Goal: Task Accomplishment & Management: Manage account settings

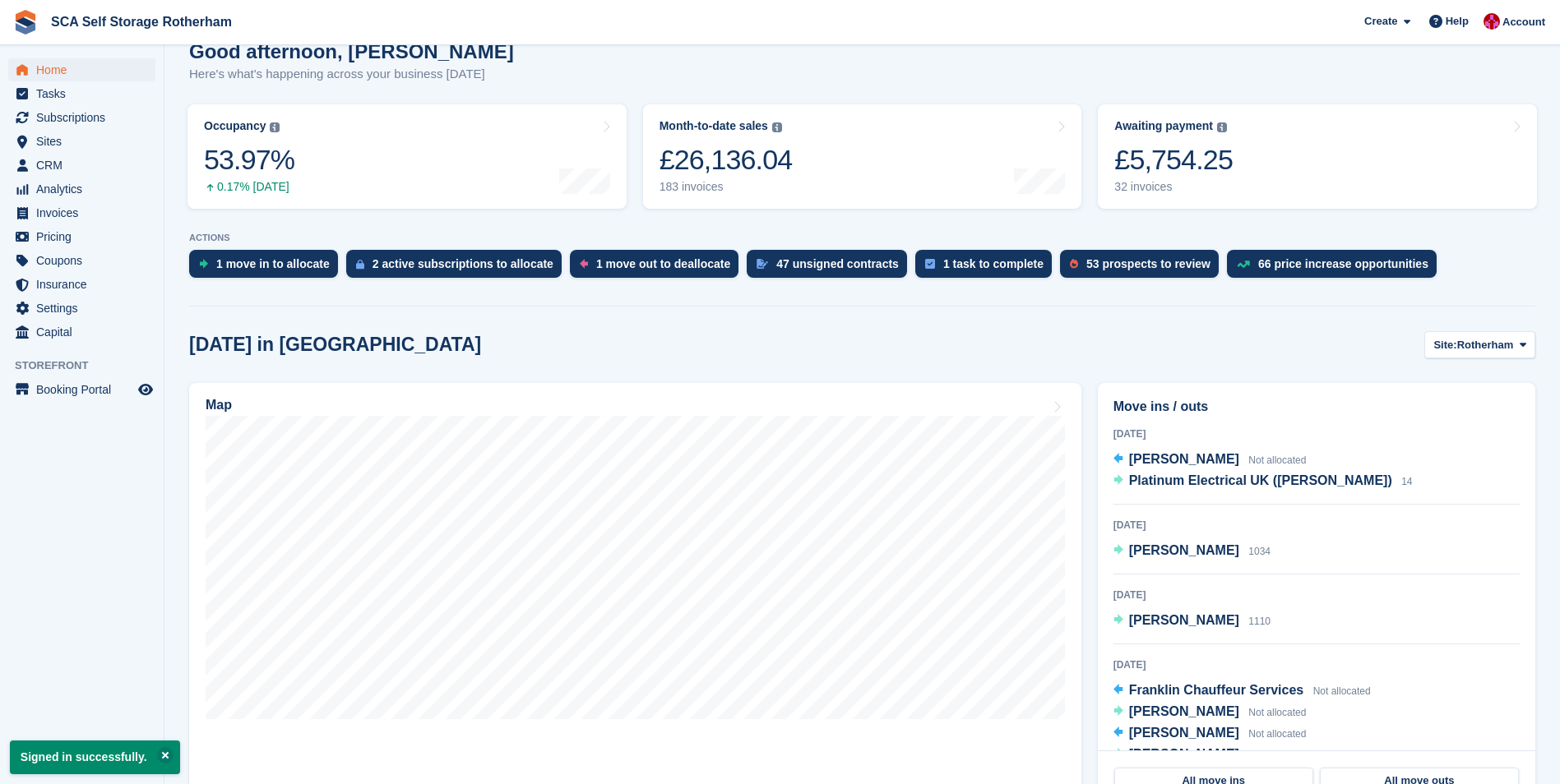
scroll to position [329, 0]
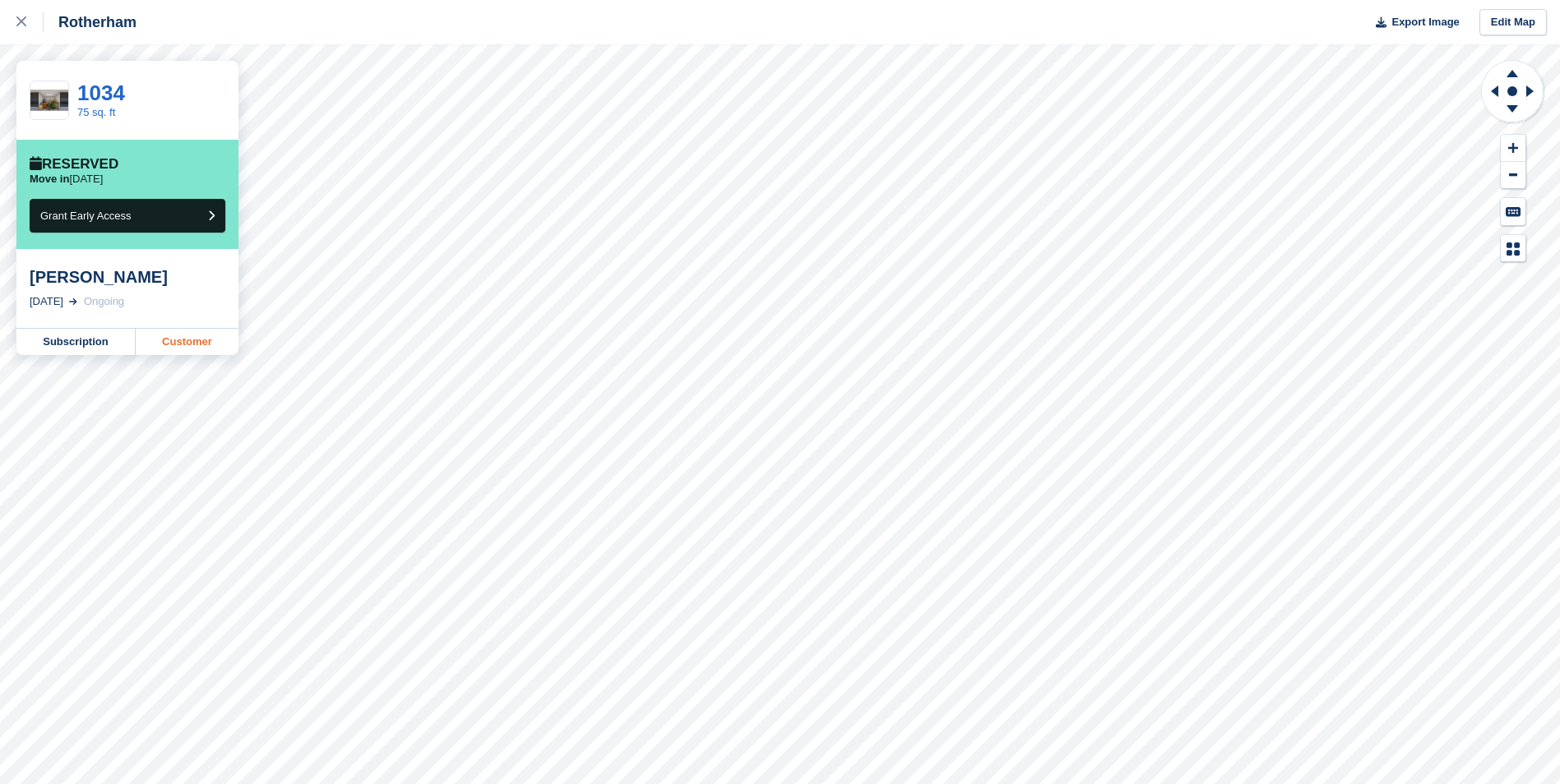
click at [179, 342] on link "Customer" at bounding box center [187, 342] width 103 height 26
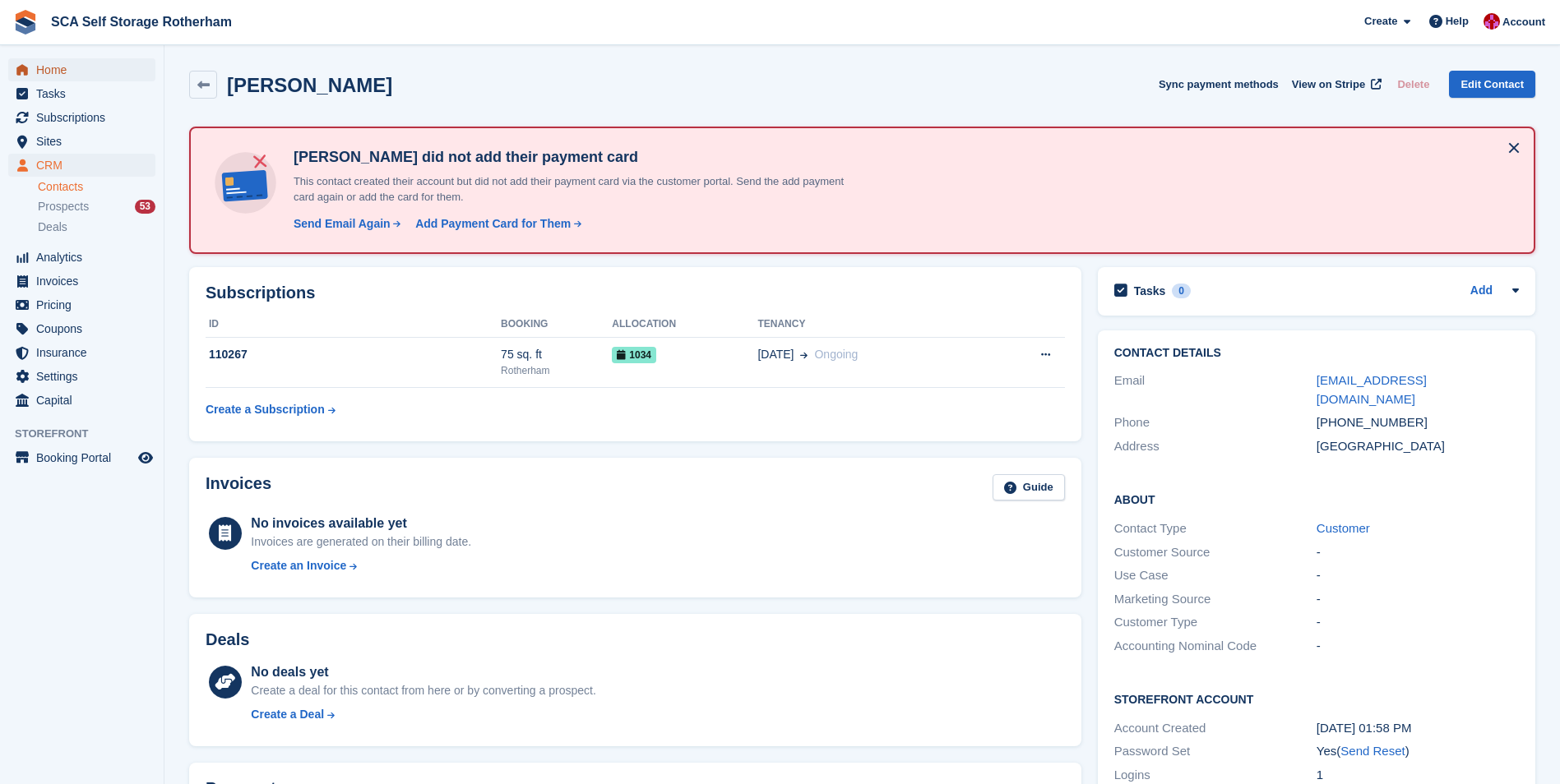
click at [61, 71] on span "Home" at bounding box center [85, 70] width 98 height 23
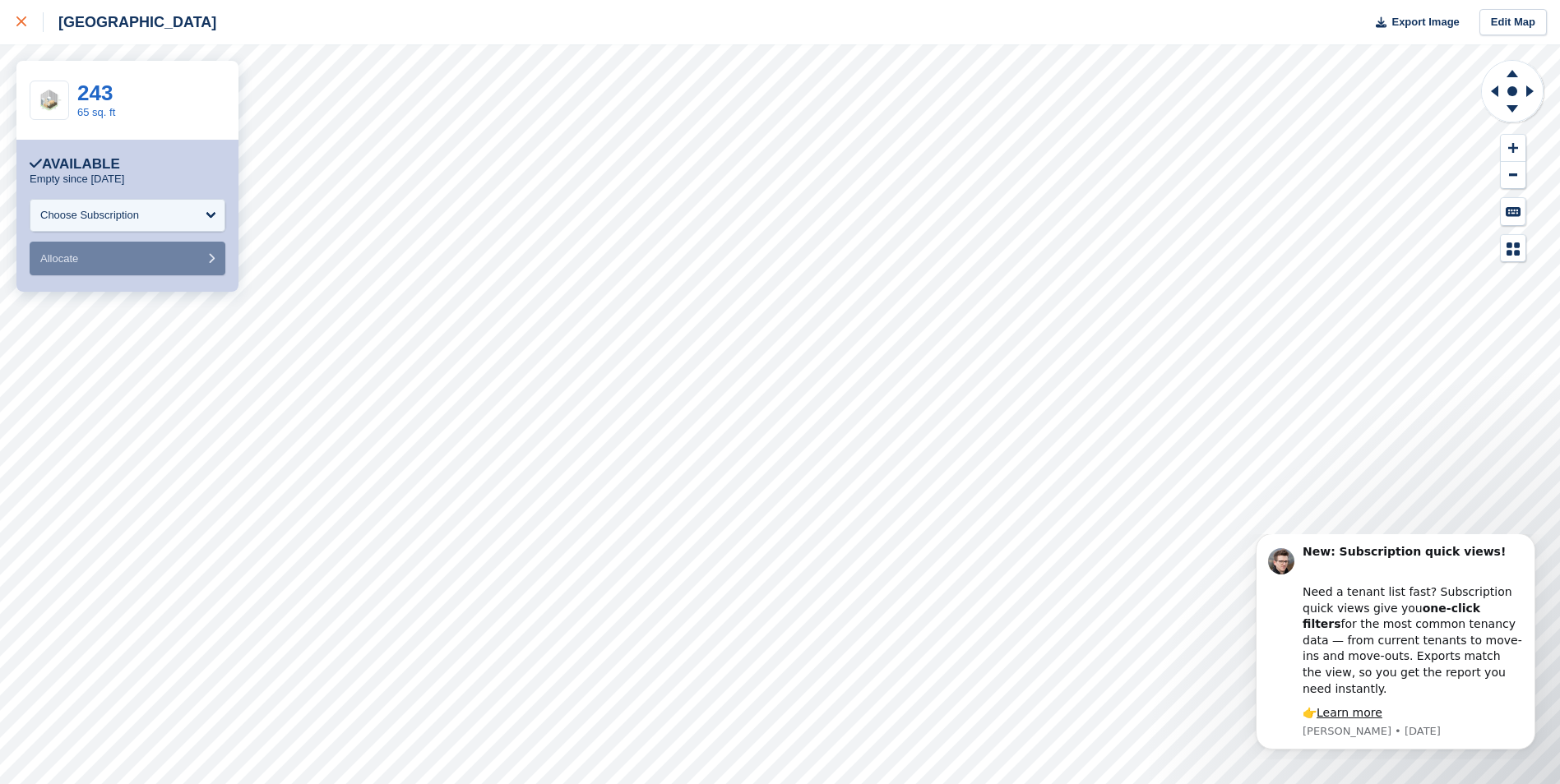
click at [19, 29] on div at bounding box center [30, 22] width 27 height 19
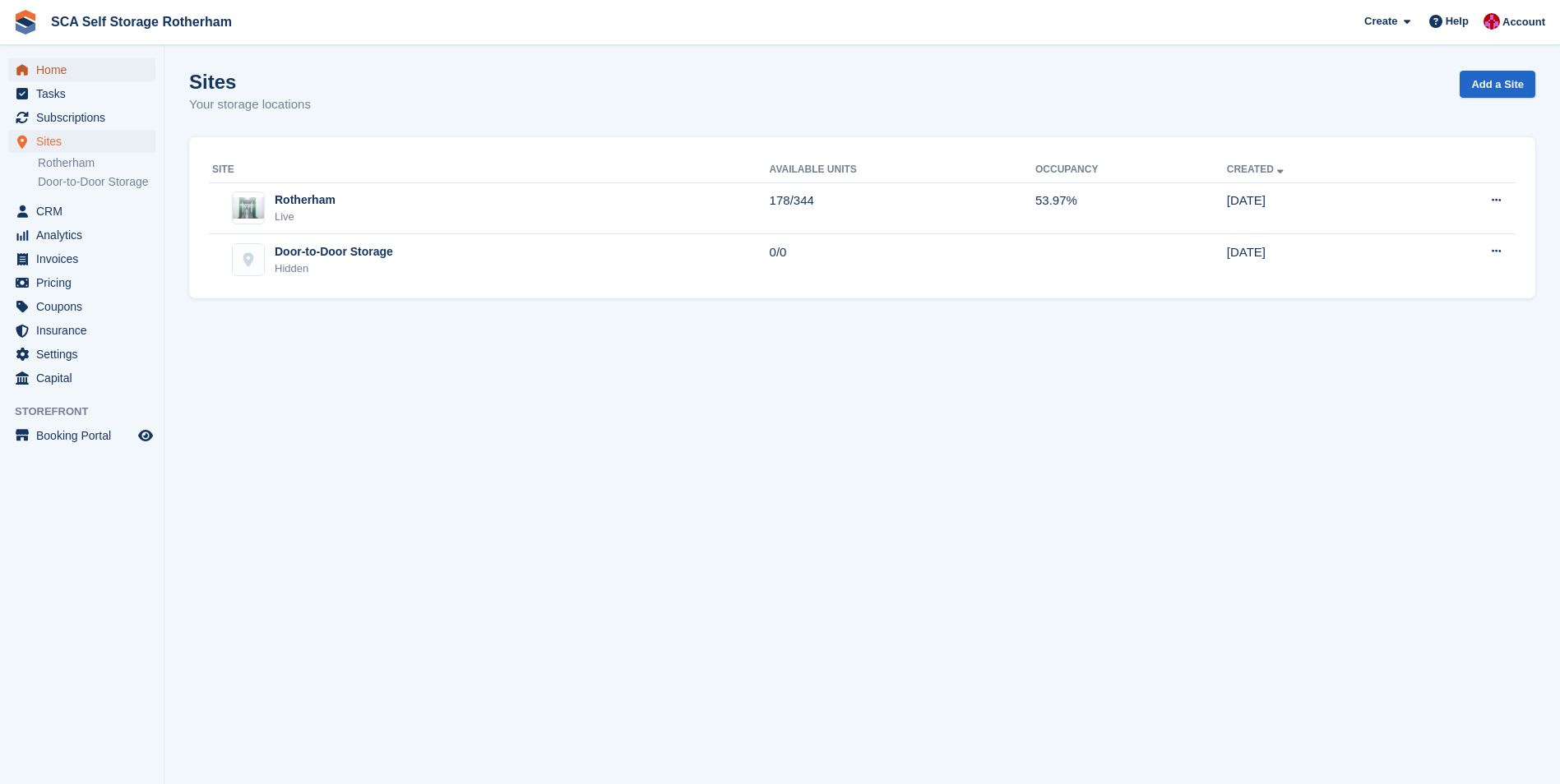
click at [62, 66] on span "Home" at bounding box center [85, 70] width 98 height 23
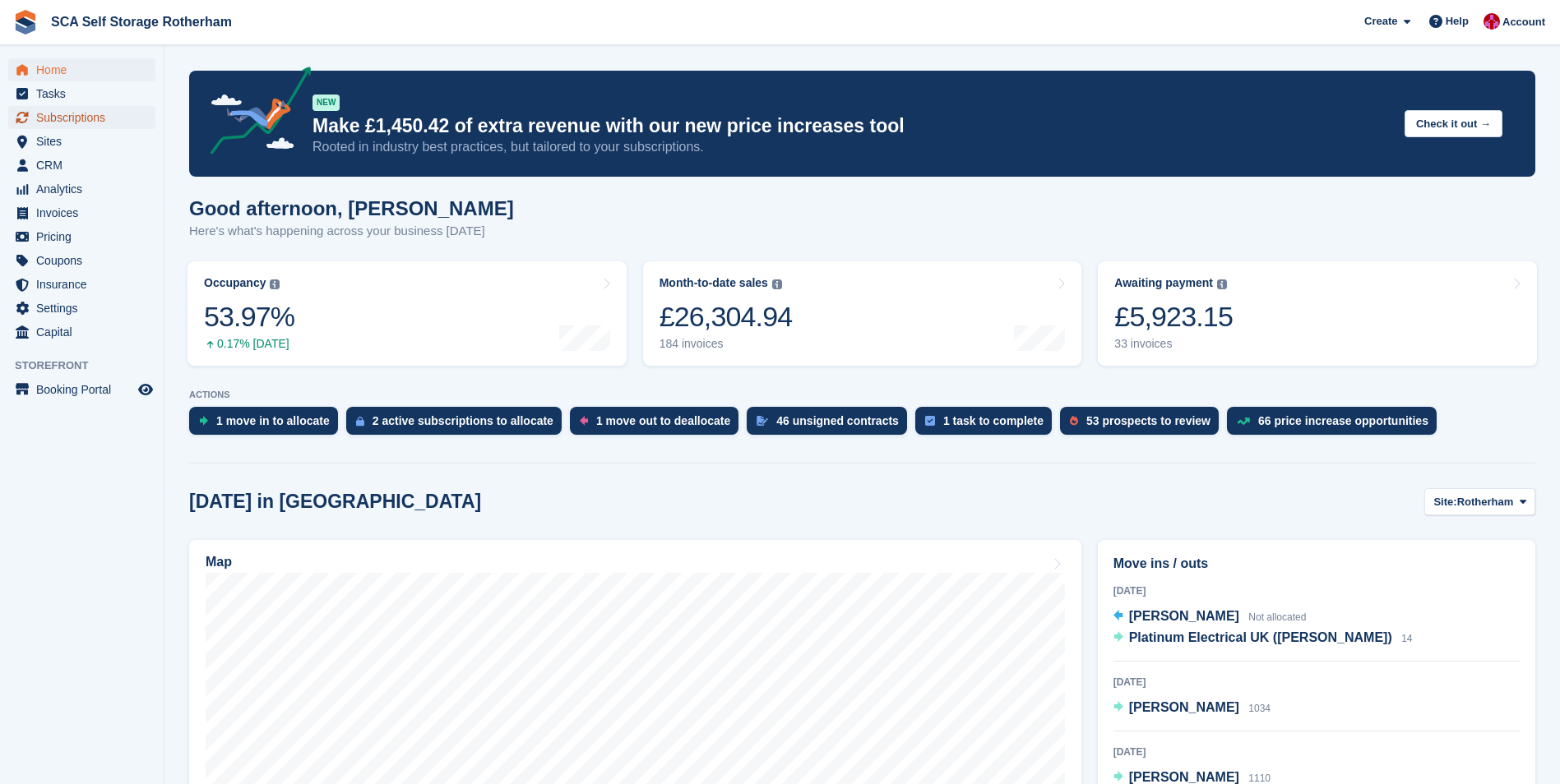
click at [67, 121] on span "Subscriptions" at bounding box center [85, 118] width 98 height 23
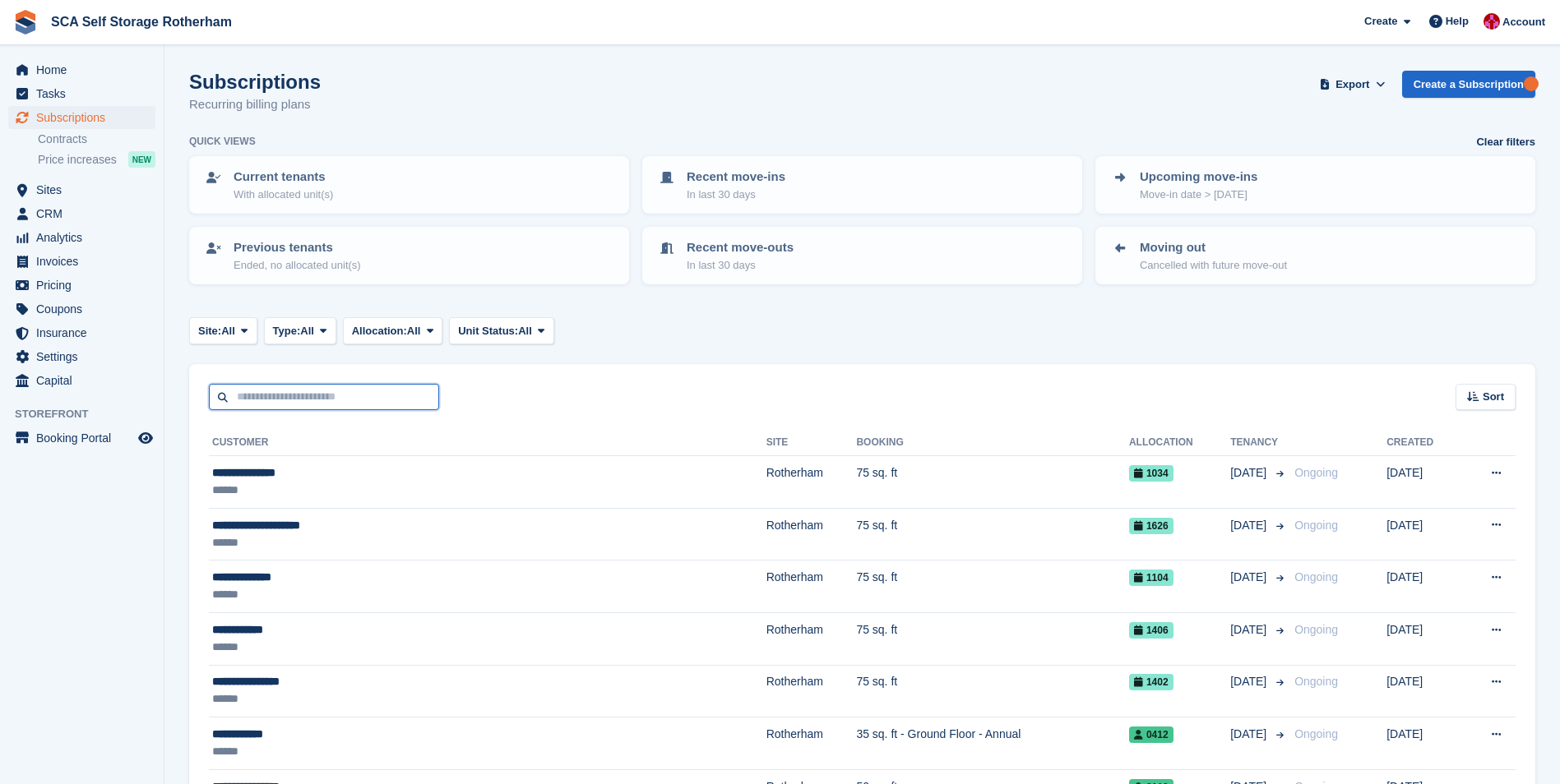
click at [275, 401] on input "text" at bounding box center [324, 397] width 230 height 27
type input "******"
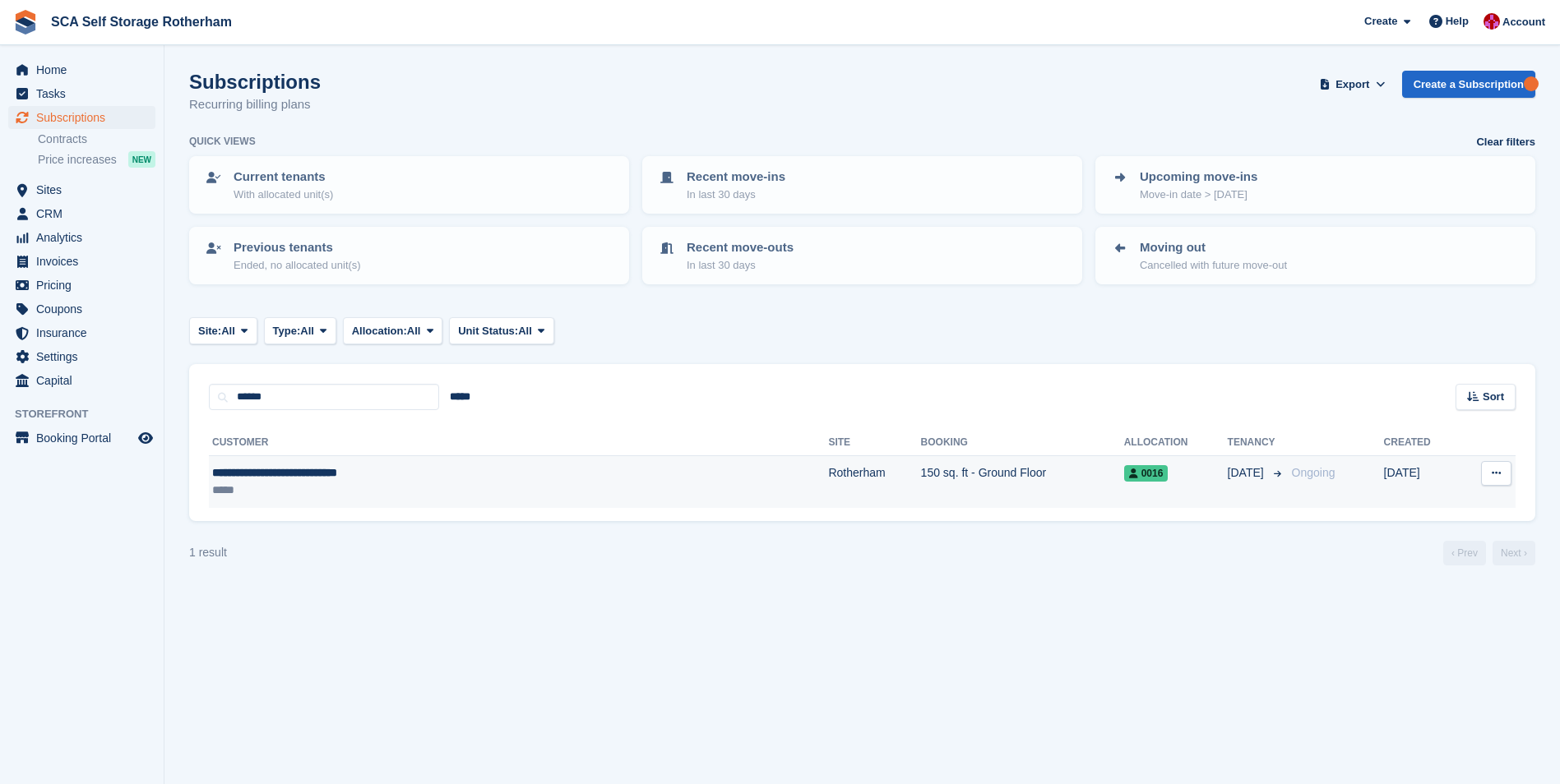
click at [388, 478] on div "**********" at bounding box center [402, 473] width 379 height 18
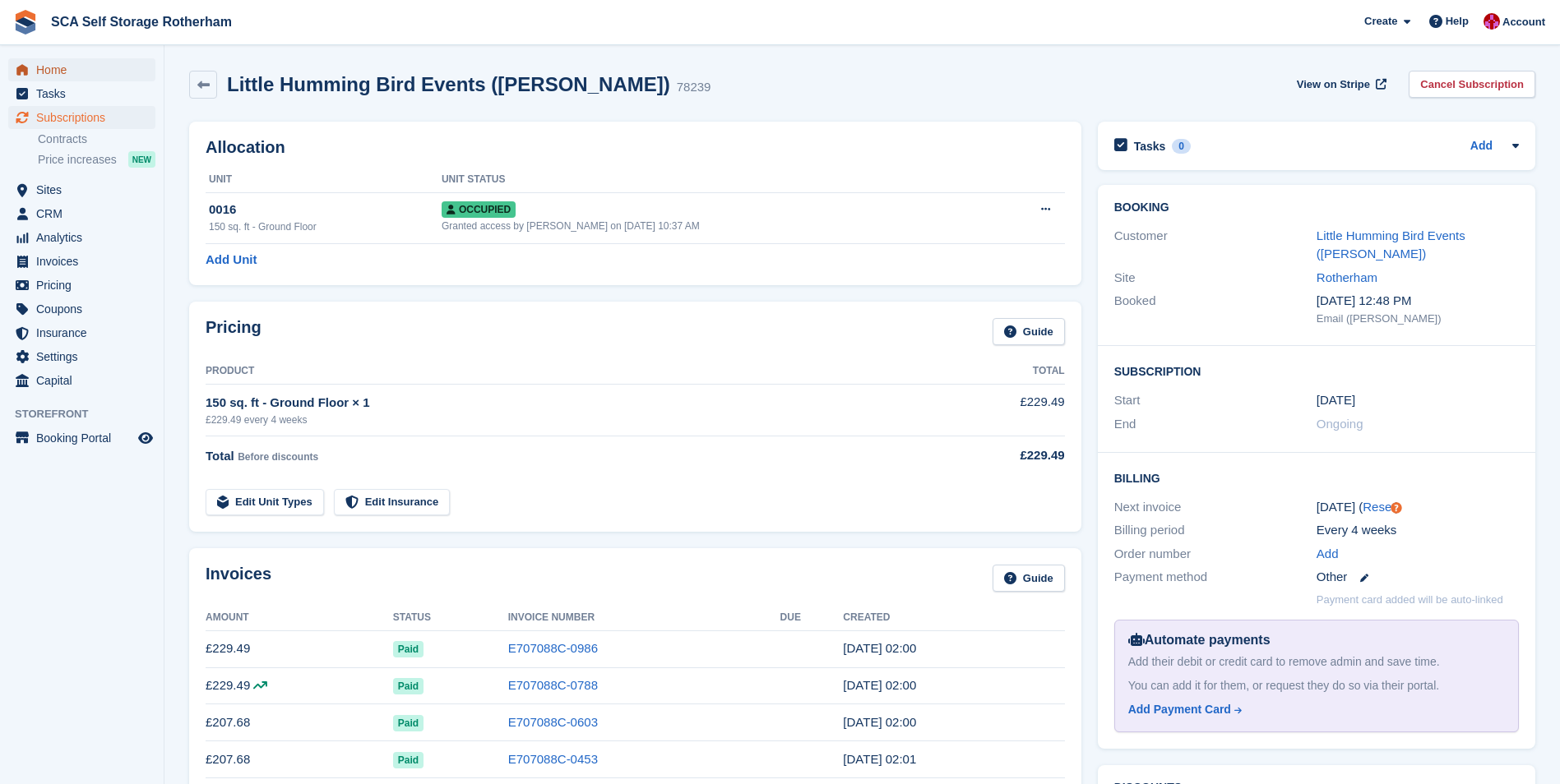
click at [46, 73] on span "Home" at bounding box center [85, 70] width 98 height 23
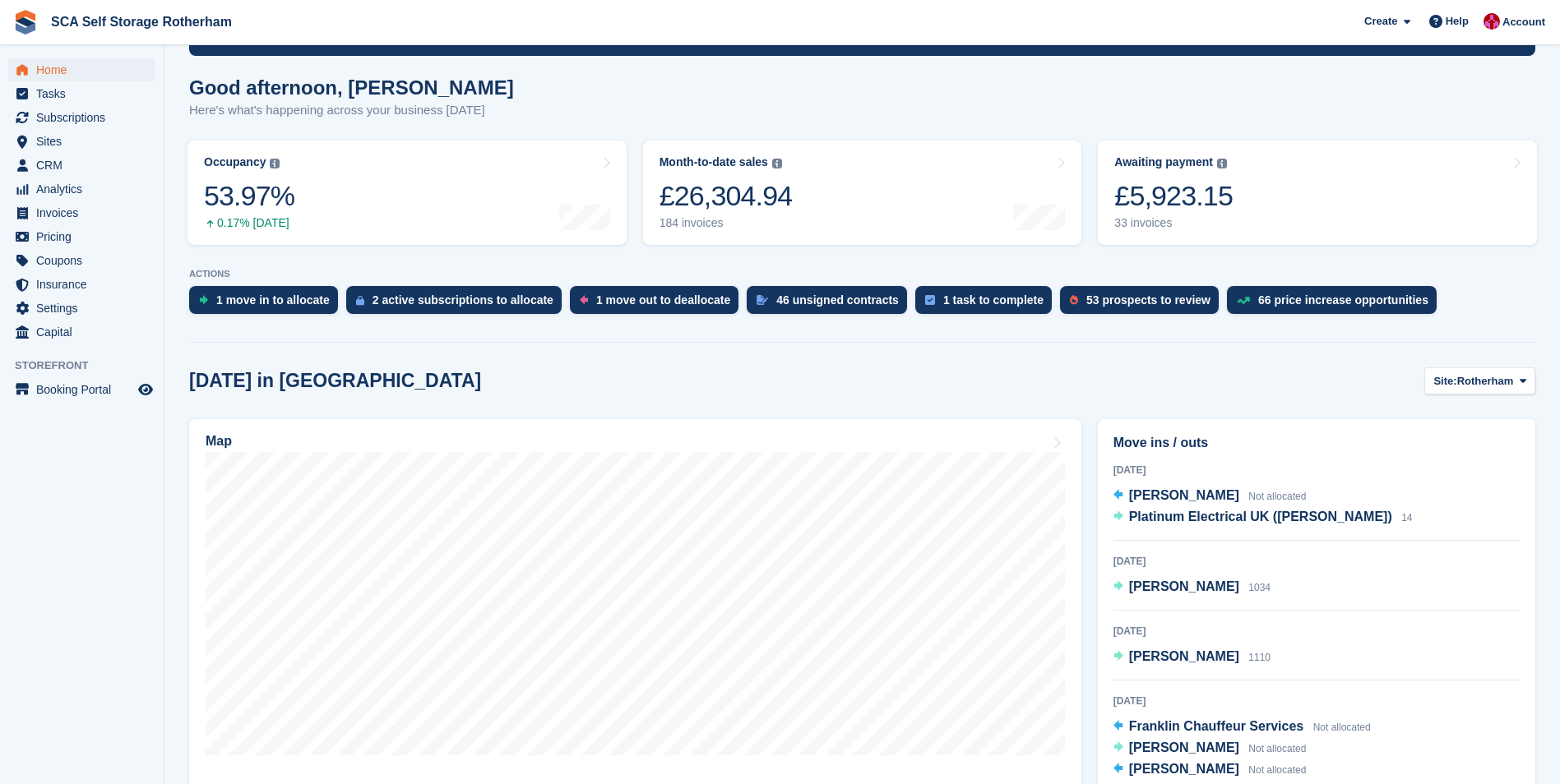
scroll to position [329, 0]
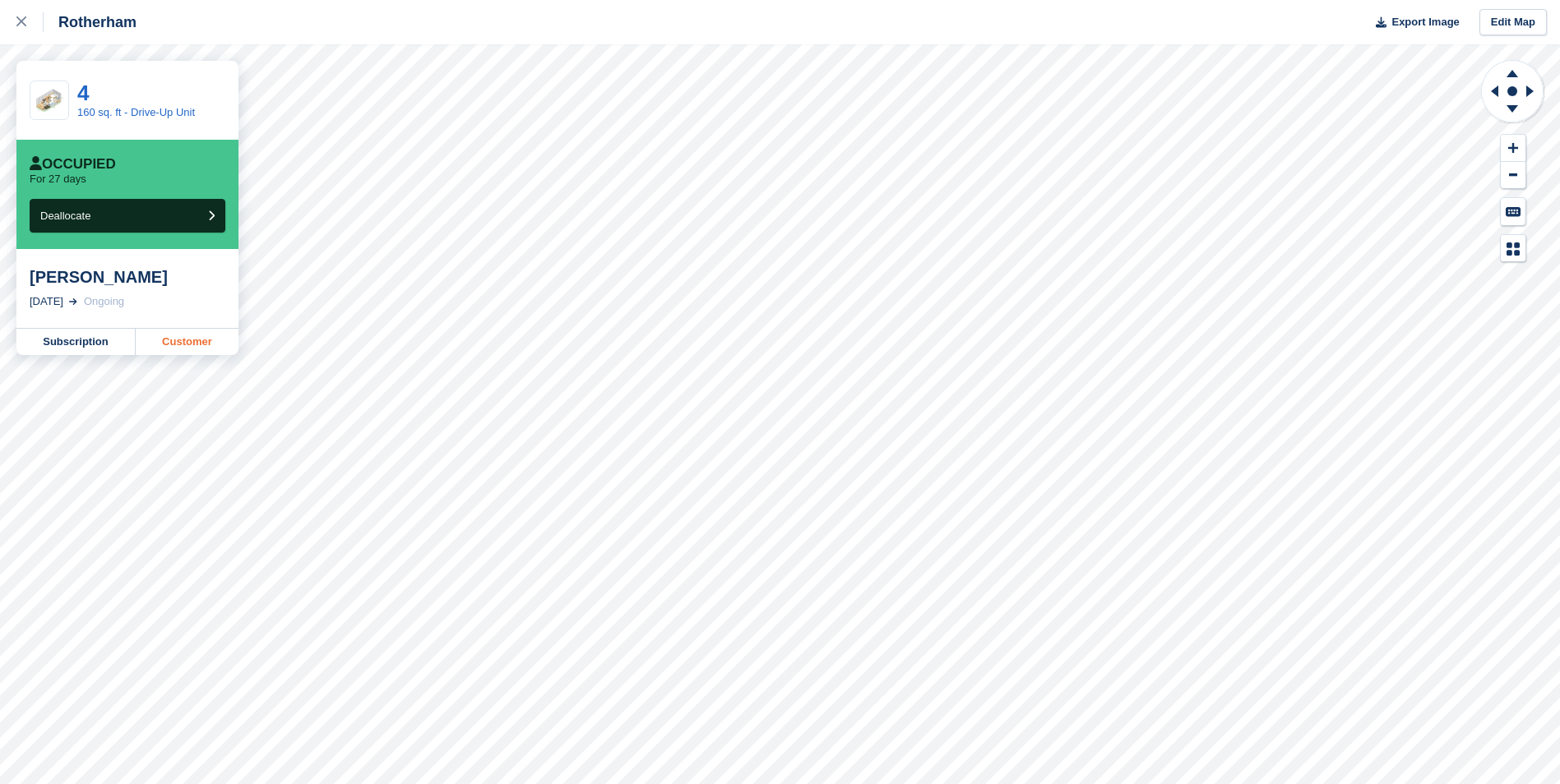
click at [179, 349] on link "Customer" at bounding box center [187, 342] width 103 height 26
click at [14, 19] on link at bounding box center [22, 22] width 44 height 45
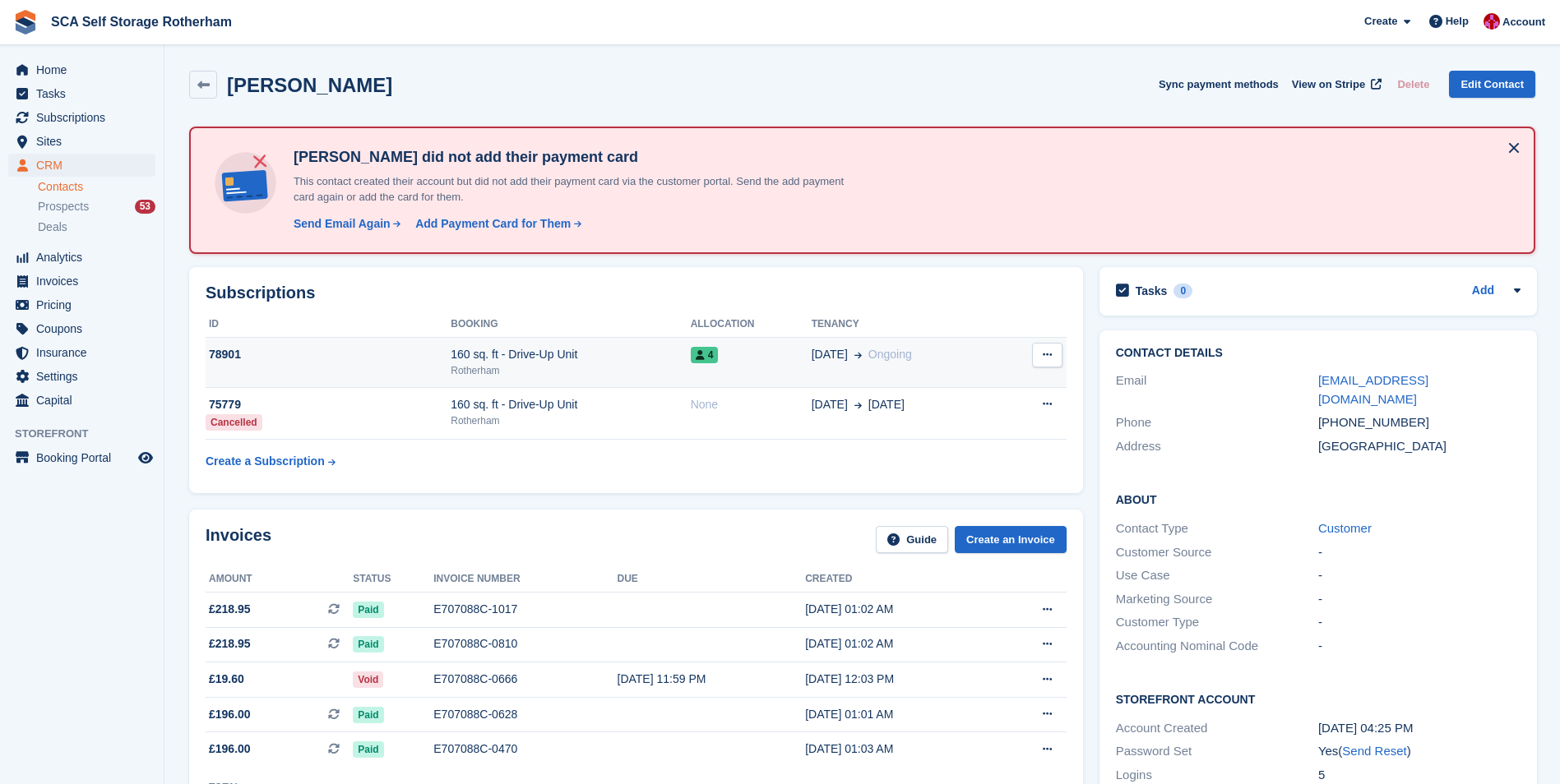
click at [347, 360] on div "78901" at bounding box center [327, 355] width 245 height 18
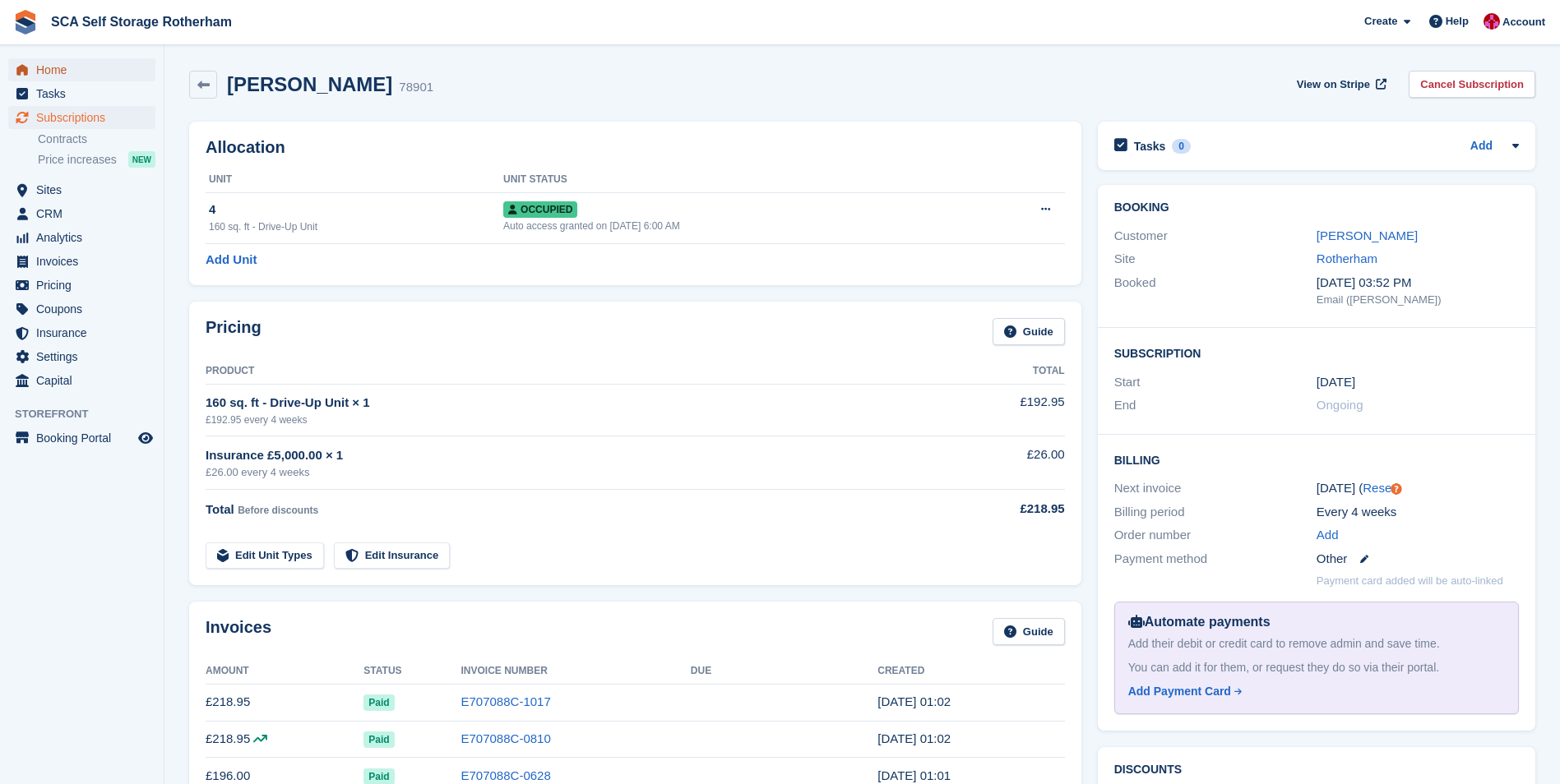
click at [97, 76] on span "Home" at bounding box center [85, 70] width 98 height 23
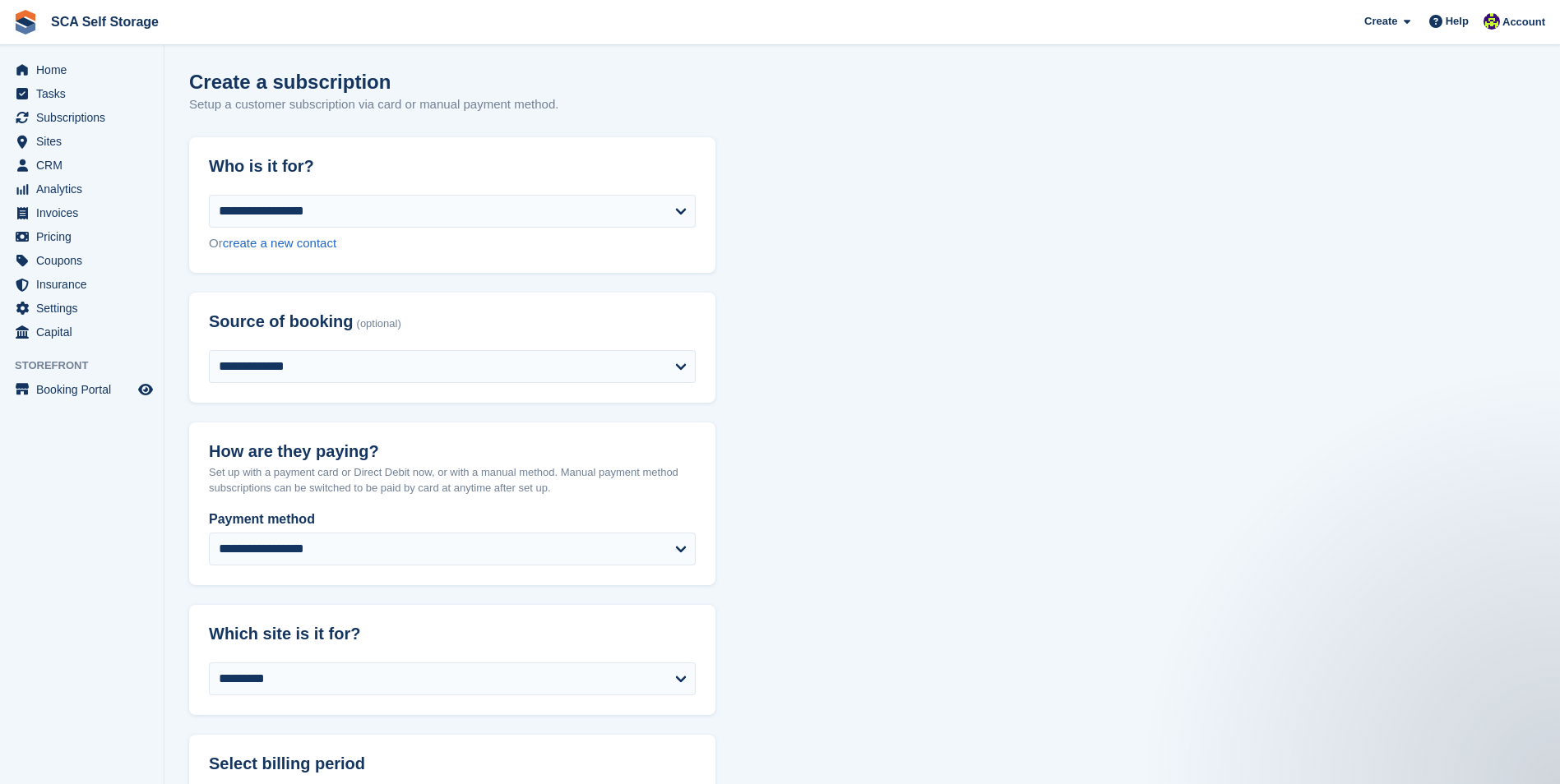
select select "****"
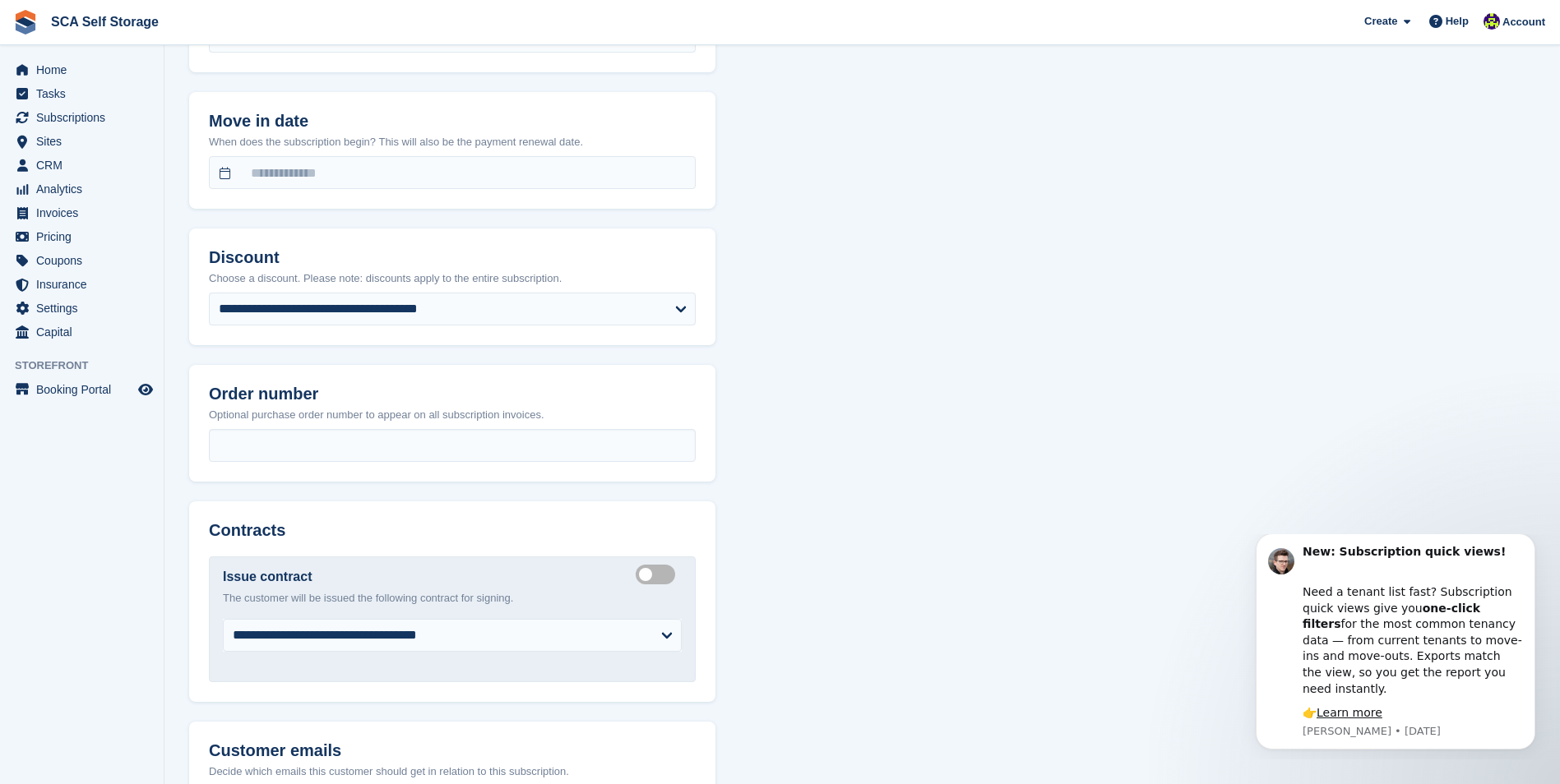
scroll to position [981, 0]
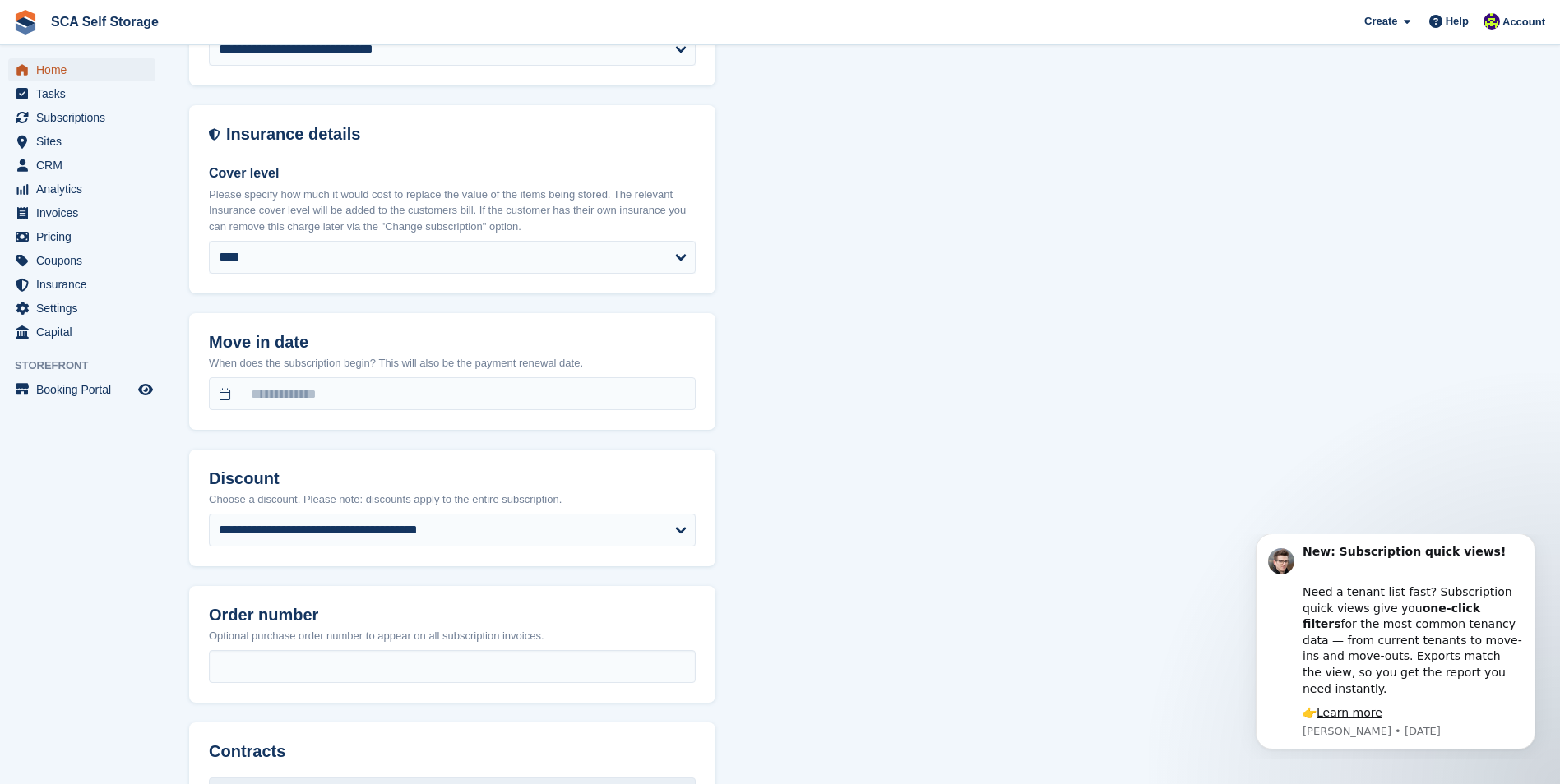
click at [77, 69] on span "Home" at bounding box center [85, 70] width 98 height 23
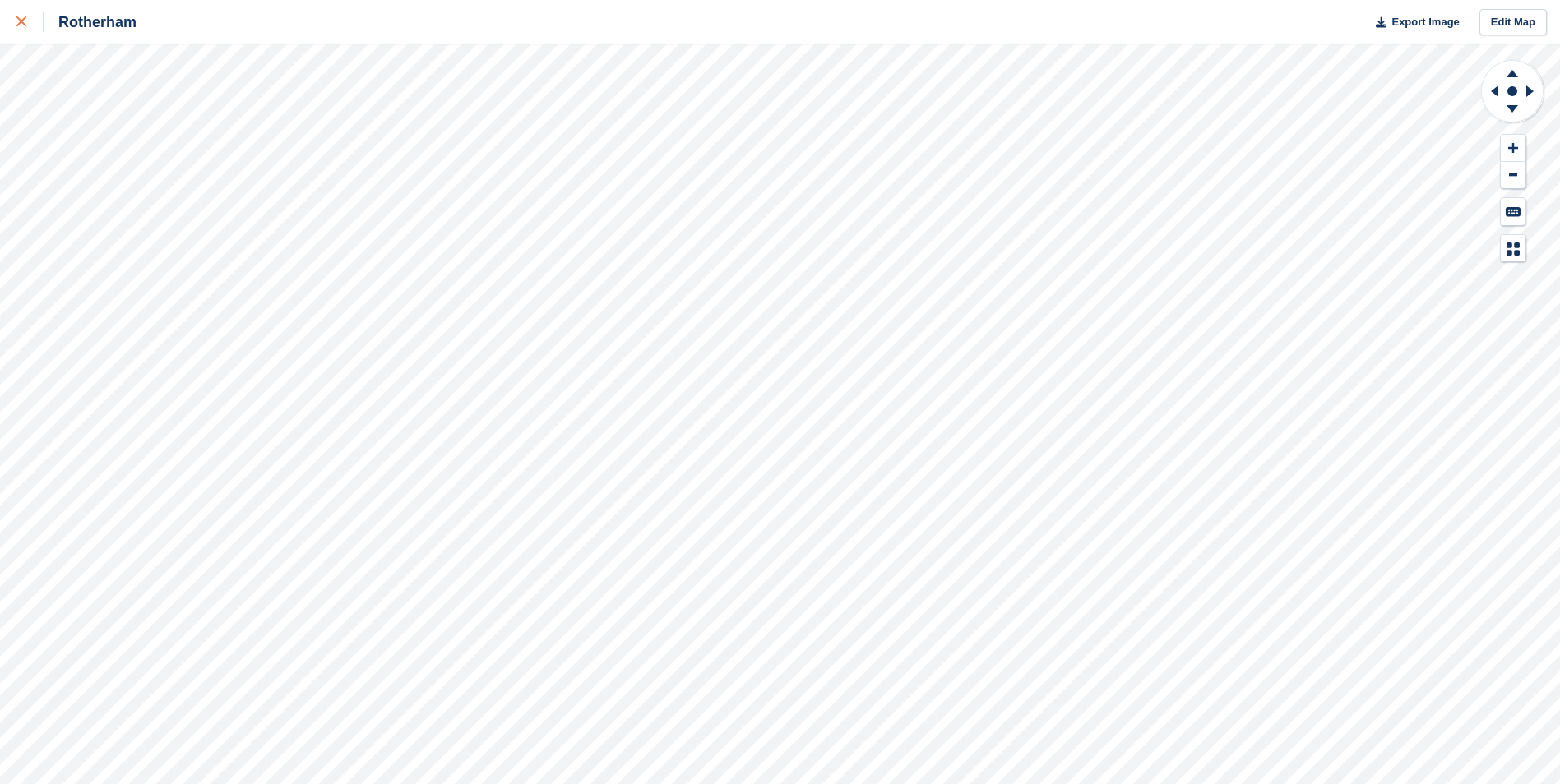
click at [25, 19] on icon at bounding box center [21, 21] width 10 height 10
